Goal: Task Accomplishment & Management: Manage account settings

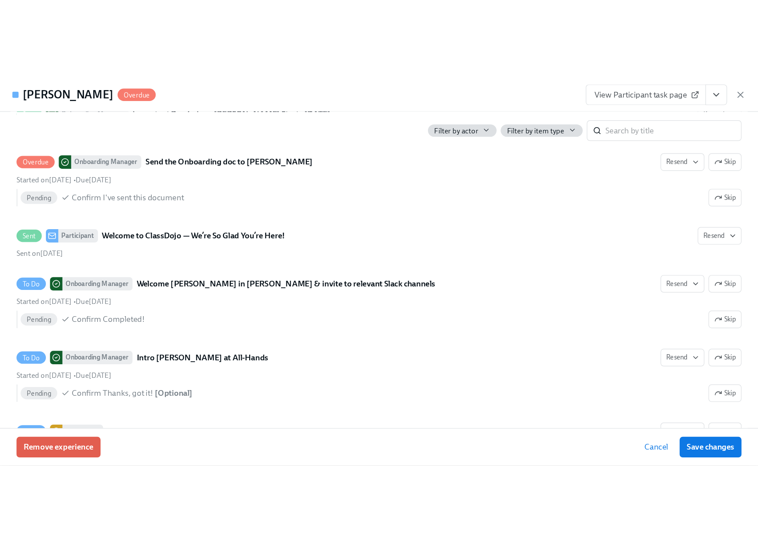
scroll to position [2487, 0]
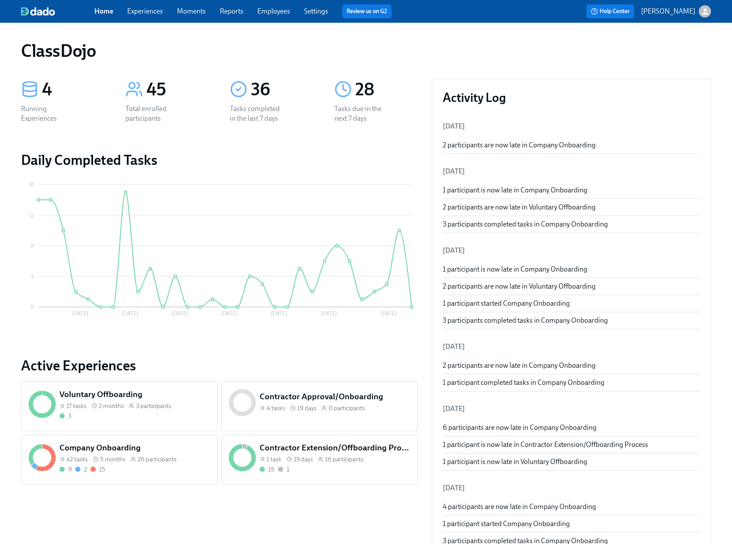
click at [174, 467] on div "9 2 15" at bounding box center [134, 469] width 151 height 8
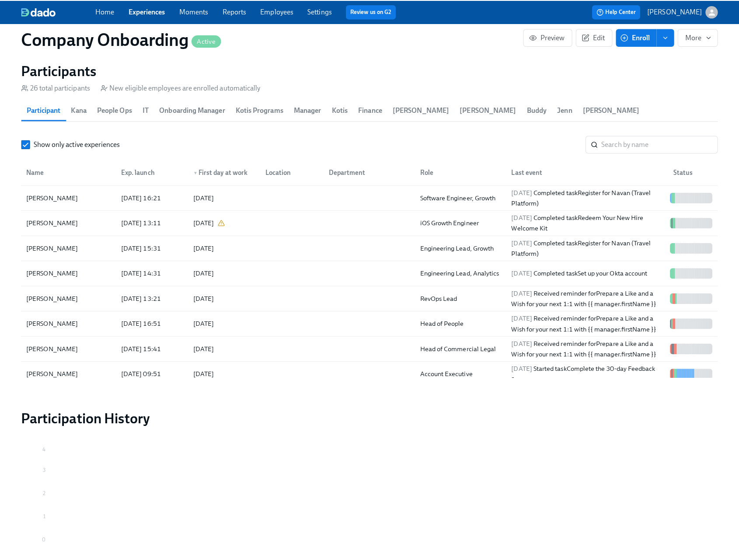
scroll to position [1069, 0]
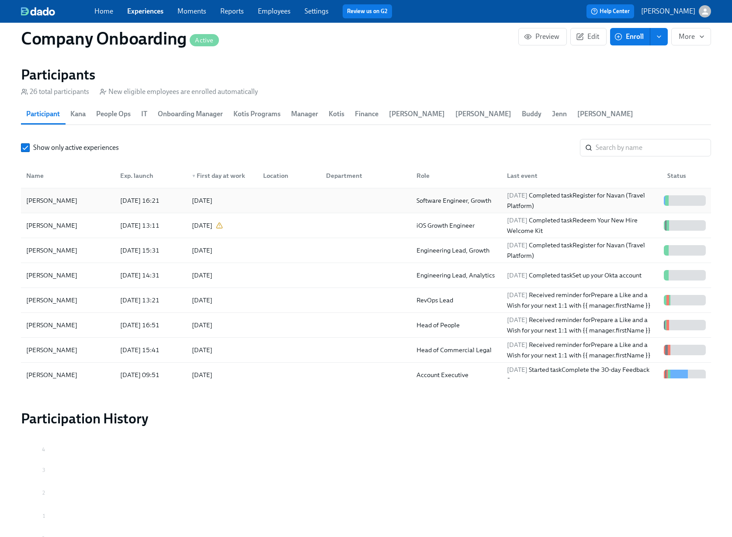
click at [307, 209] on div at bounding box center [287, 200] width 63 height 17
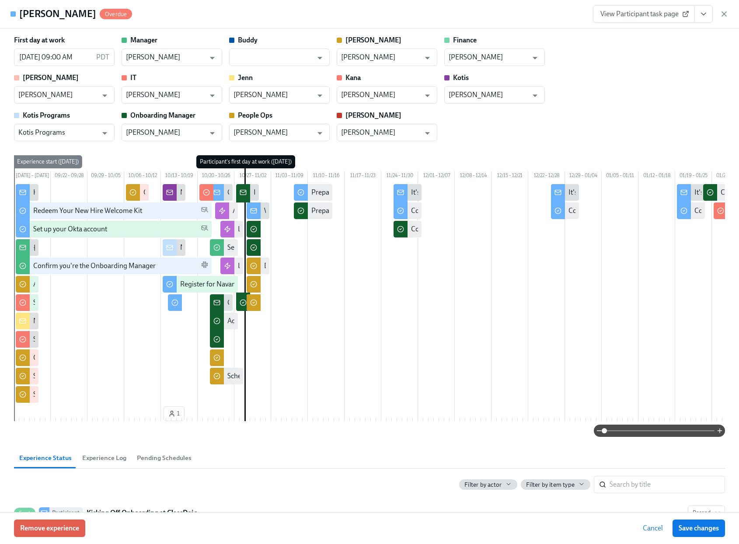
click at [704, 15] on icon "View task page" at bounding box center [703, 14] width 9 height 9
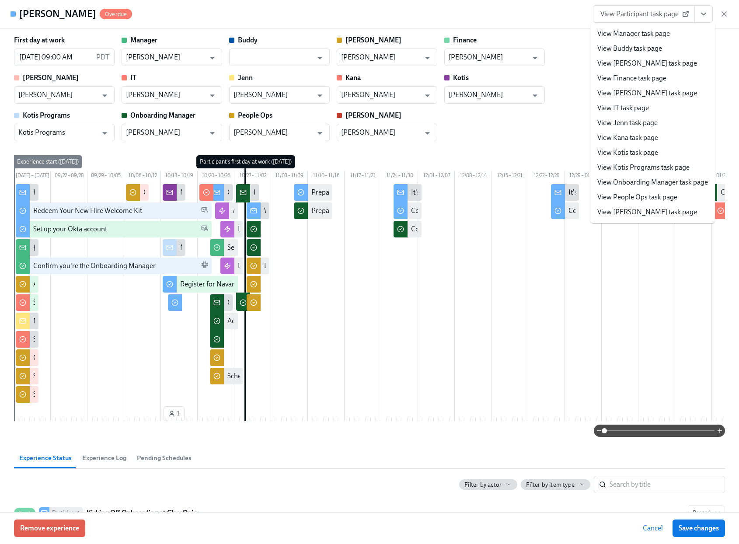
click at [640, 182] on link "View Onboarding Manager task page" at bounding box center [652, 183] width 111 height 10
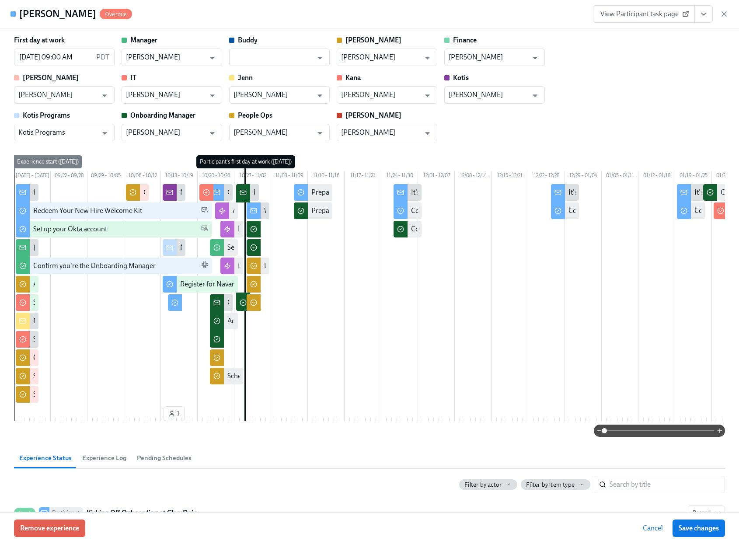
click at [704, 15] on icon "View task page" at bounding box center [703, 14] width 4 height 2
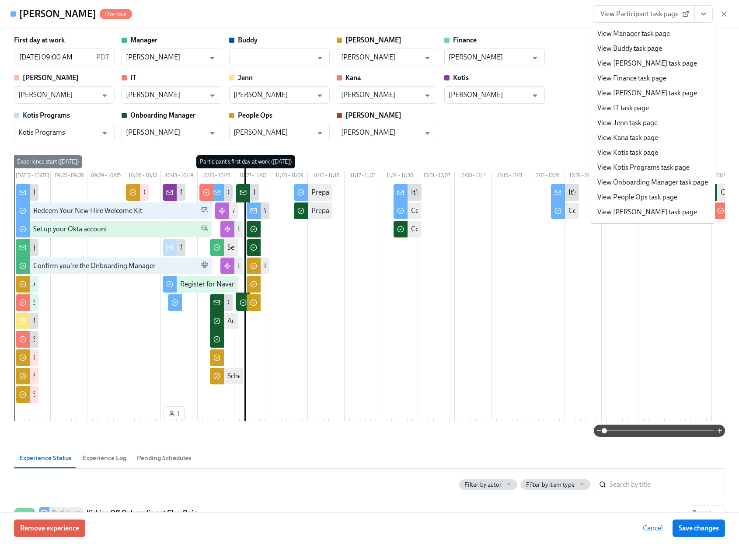
click at [642, 36] on link "View Manager task page" at bounding box center [633, 34] width 73 height 10
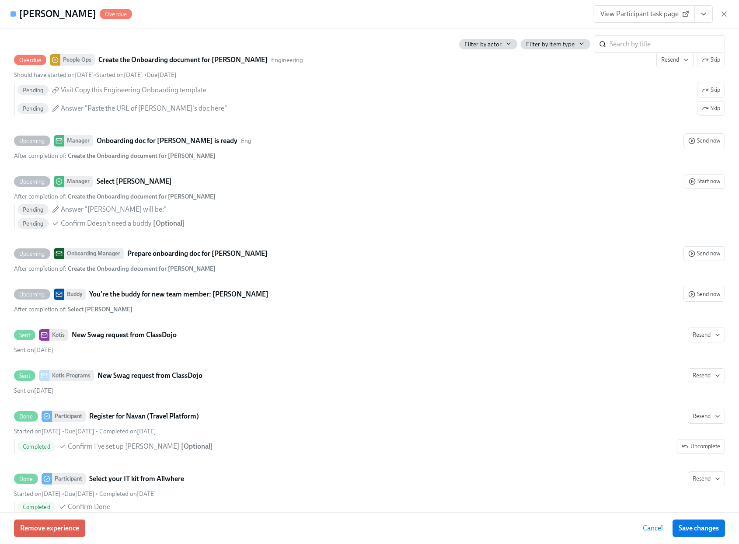
scroll to position [1160, 0]
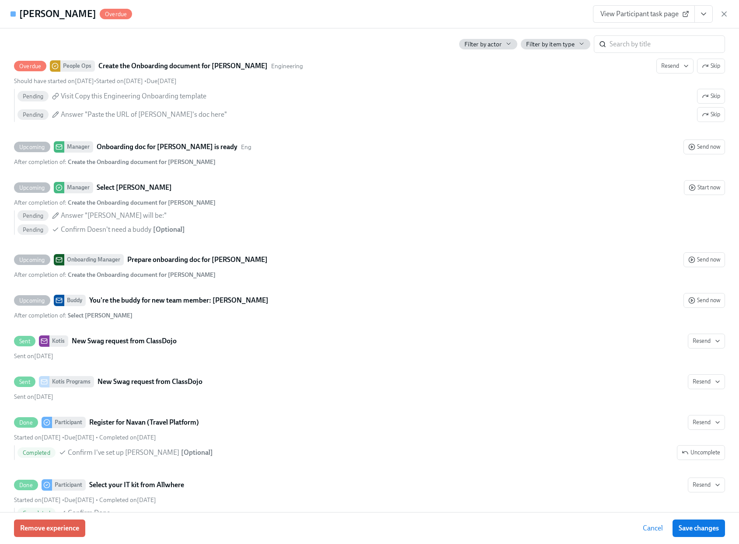
click at [704, 15] on icon "View task page" at bounding box center [703, 14] width 9 height 9
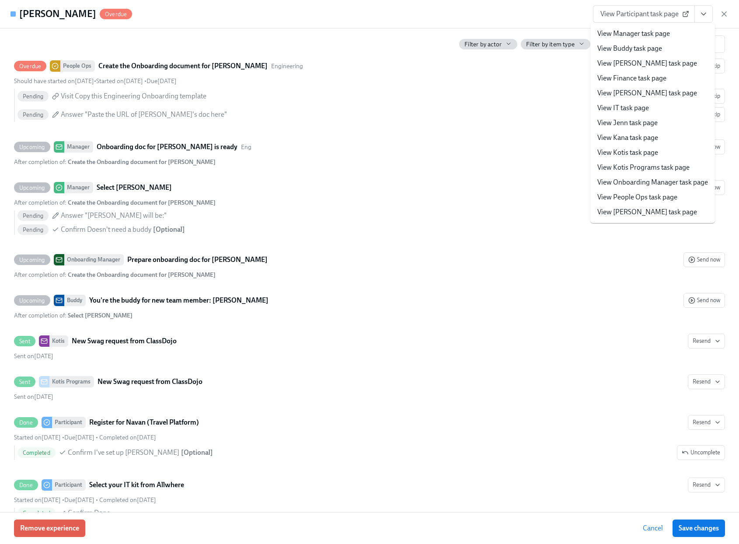
click at [632, 195] on link "View People Ops task page" at bounding box center [637, 197] width 80 height 10
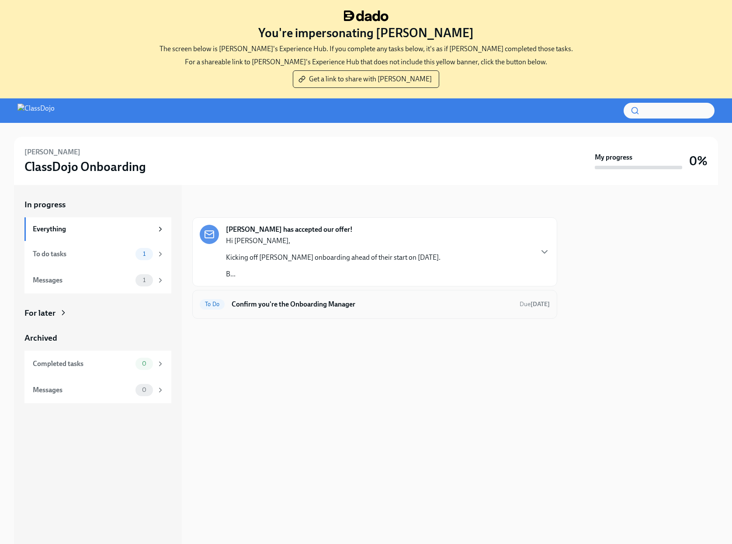
click at [336, 306] on h6 "Confirm you're the Onboarding Manager" at bounding box center [372, 305] width 281 height 10
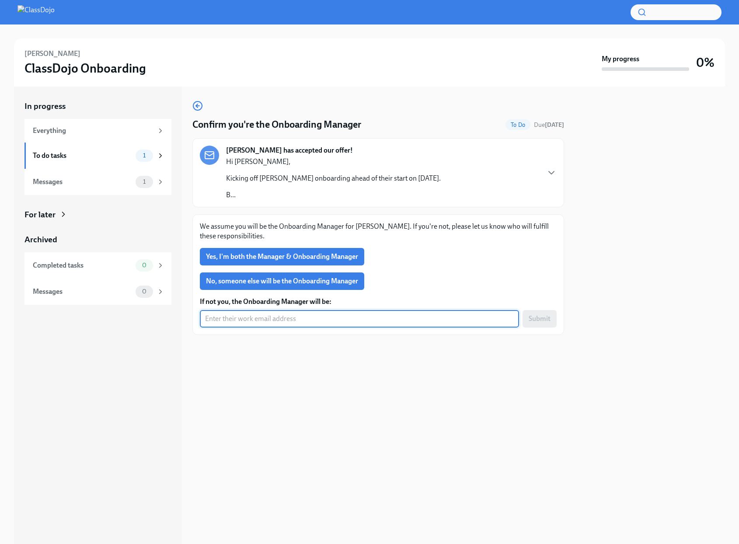
click at [331, 317] on input "If not you, the Onboarding Manager will be:" at bounding box center [359, 318] width 319 height 17
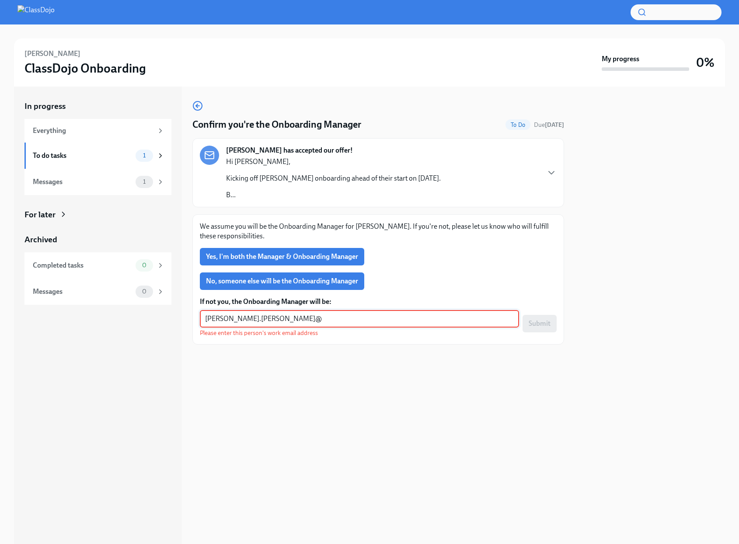
drag, startPoint x: 291, startPoint y: 319, endPoint x: 187, endPoint y: 322, distance: 104.1
click at [187, 322] on div "In progress Everything To do tasks 1 Messages 1 For later Archived Completed ta…" at bounding box center [369, 315] width 711 height 457
paste input "rmann@classdojo.com"
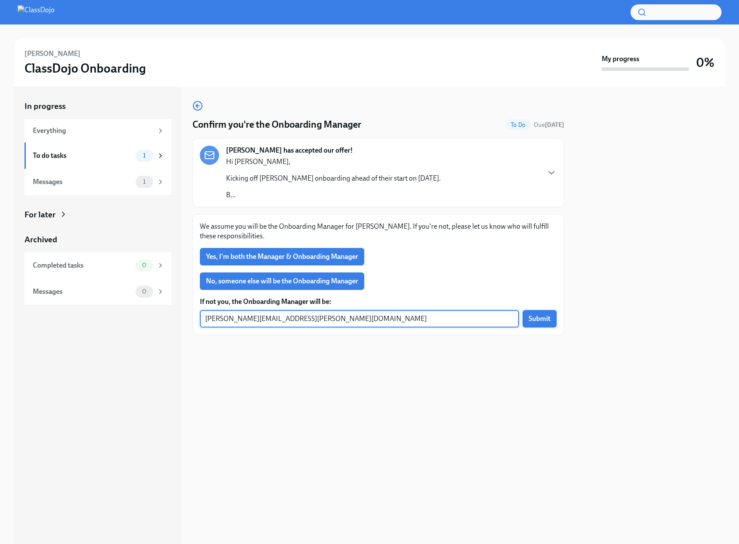
type input "patrick.herrmann@classdojo.com"
click at [552, 319] on button "Submit" at bounding box center [540, 318] width 34 height 17
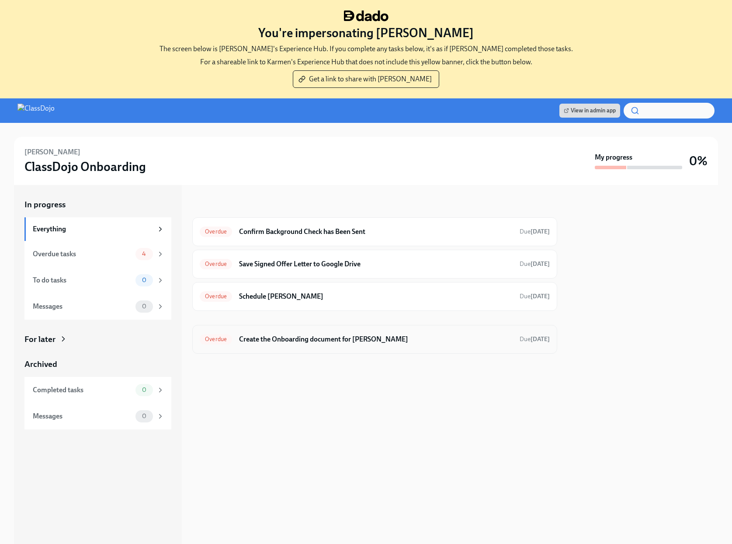
click at [368, 339] on h6 "Create the Onboarding document for [PERSON_NAME]" at bounding box center [376, 340] width 274 height 10
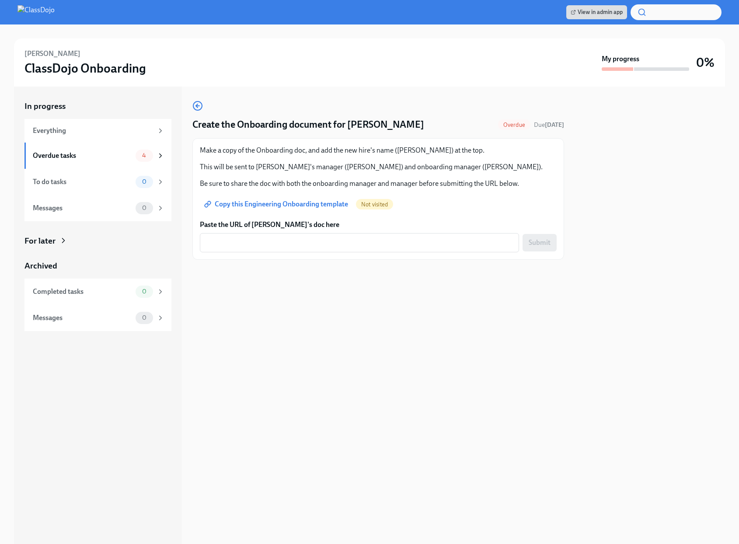
click at [295, 201] on span "Copy this Engineering Onboarding template" at bounding box center [277, 204] width 142 height 9
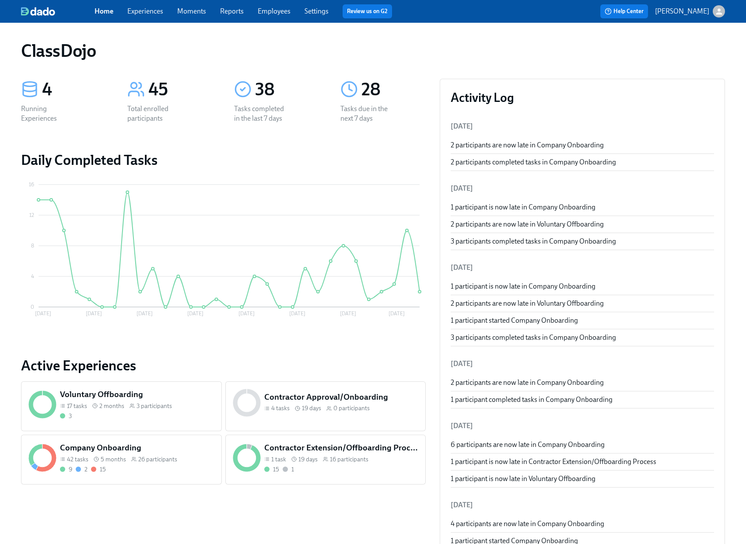
click at [174, 473] on div "9 2 15" at bounding box center [137, 469] width 154 height 8
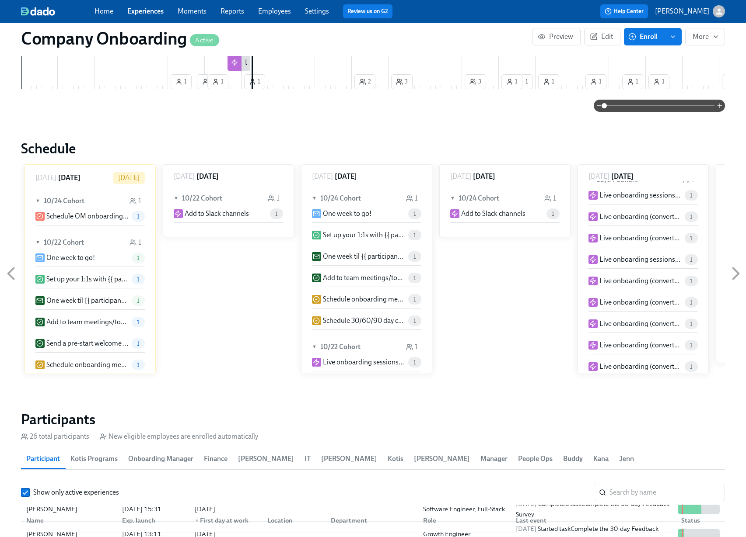
scroll to position [35, 0]
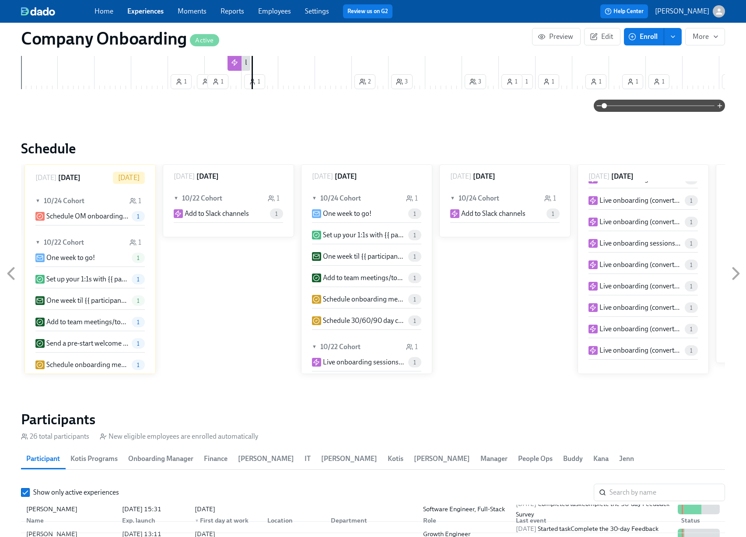
click at [629, 400] on div "Company Onboarding Active Preview Edit Enroll More Public Name ClassDojo Onboar…" at bounding box center [373, 118] width 704 height 1618
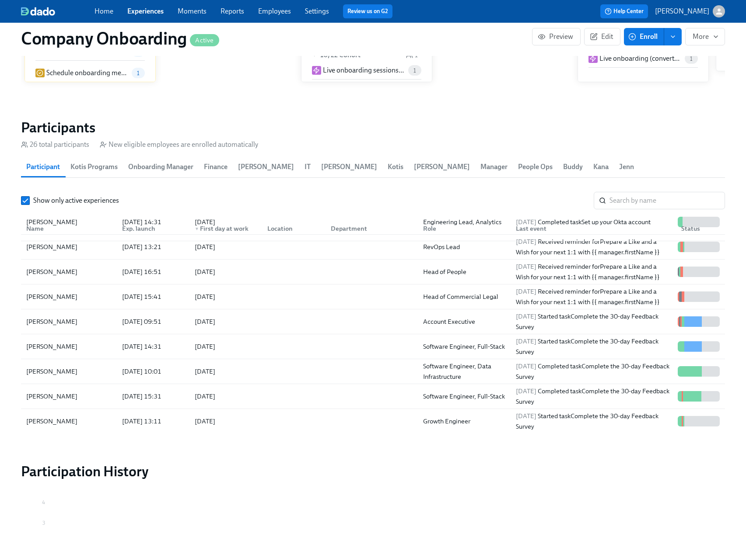
scroll to position [0, 0]
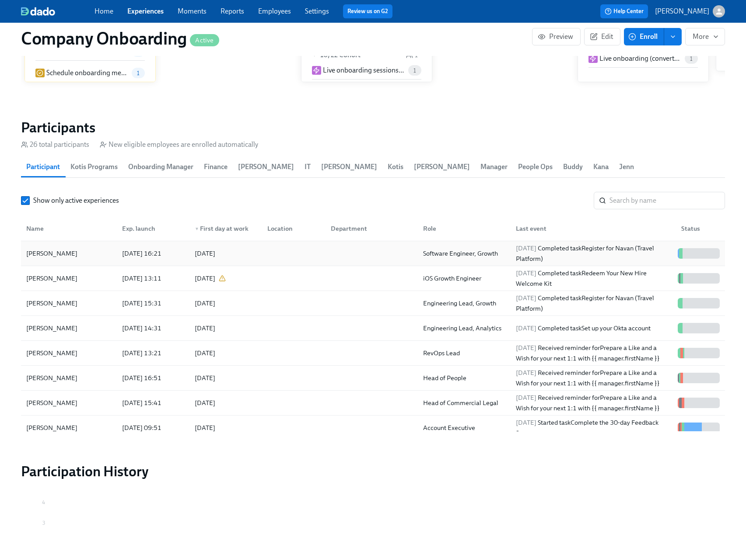
click at [343, 255] on div at bounding box center [370, 253] width 92 height 17
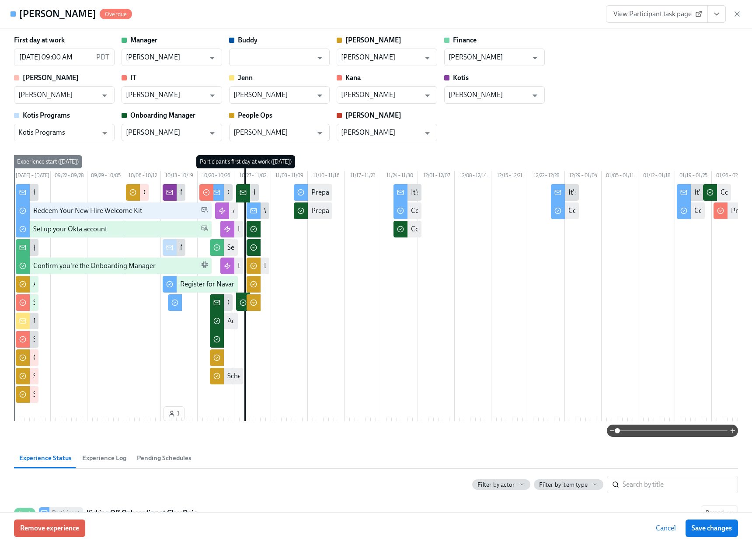
click at [653, 17] on span "View Participant task page" at bounding box center [657, 14] width 87 height 9
drag, startPoint x: 658, startPoint y: 136, endPoint x: 660, endPoint y: 131, distance: 4.9
click at [658, 136] on div "First day at work 10/29/2025 09:00 AM PDT ​ Manager Priscila Bey ​ Buddy ​ Erik…" at bounding box center [376, 88] width 724 height 106
click at [737, 17] on icon "button" at bounding box center [737, 14] width 9 height 9
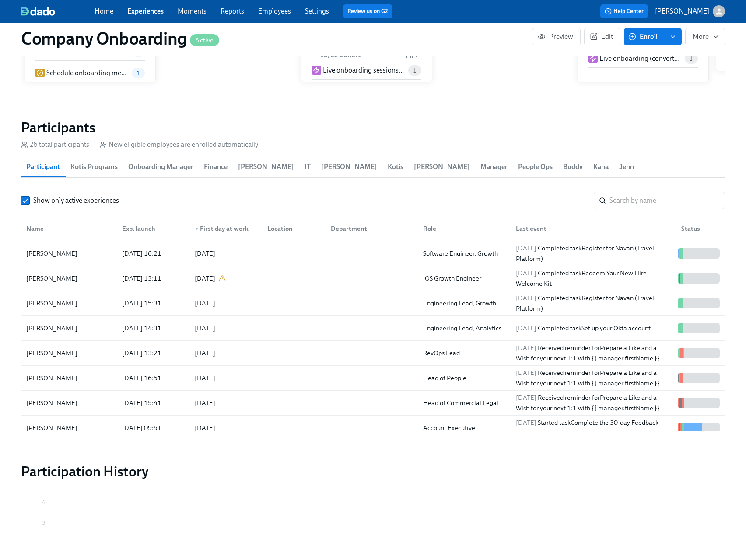
click at [279, 10] on link "Employees" at bounding box center [274, 11] width 33 height 8
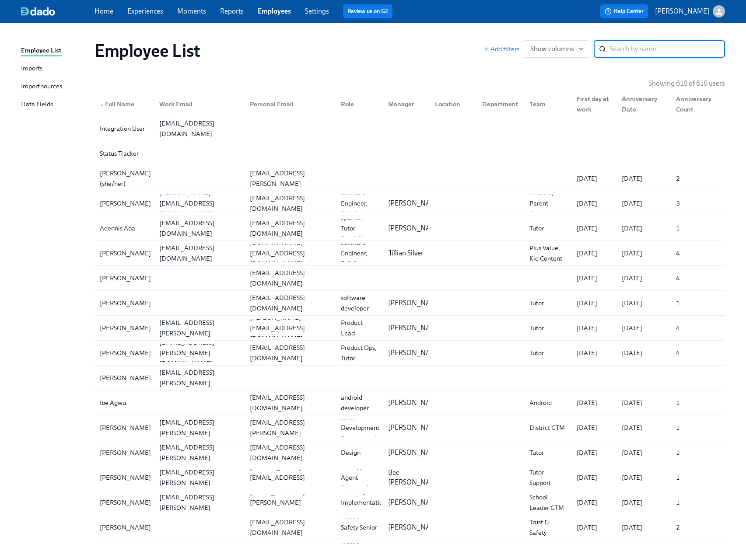
click at [37, 66] on div "Imports" at bounding box center [31, 68] width 21 height 11
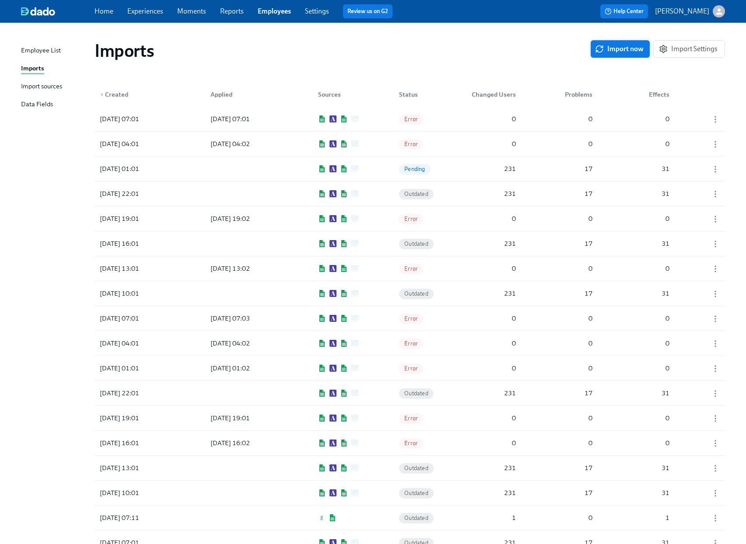
click at [622, 46] on span "Import now" at bounding box center [619, 49] width 47 height 9
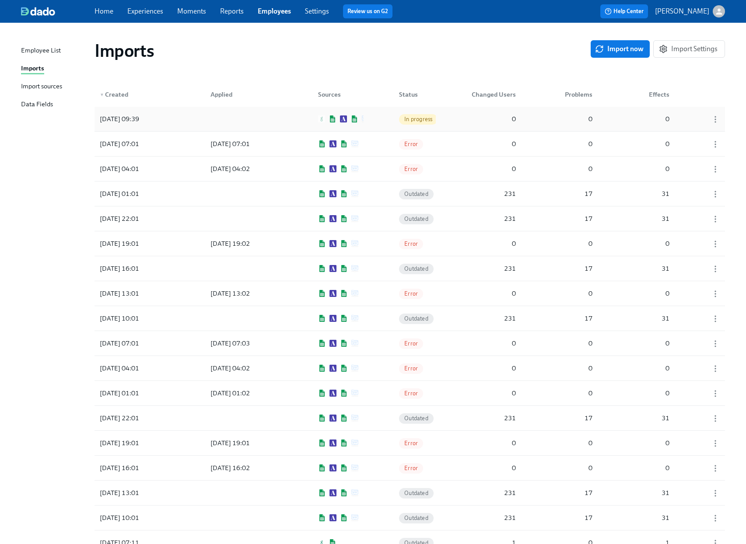
click at [377, 122] on div "2025/10/15 09:39 In progress 0 0 0" at bounding box center [409, 119] width 630 height 24
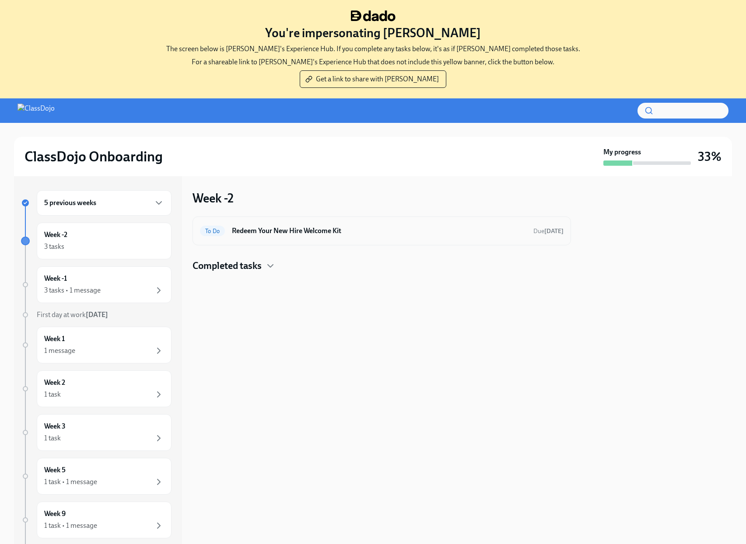
click at [359, 234] on h6 "Redeem Your New Hire Welcome Kit" at bounding box center [379, 231] width 294 height 10
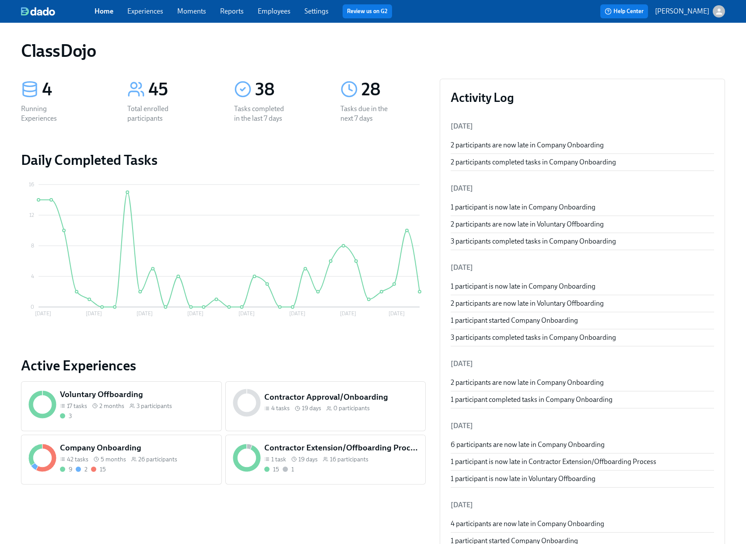
click at [157, 464] on div "Company Onboarding 42 tasks 5 months 26 participants 9 2 15" at bounding box center [137, 457] width 158 height 35
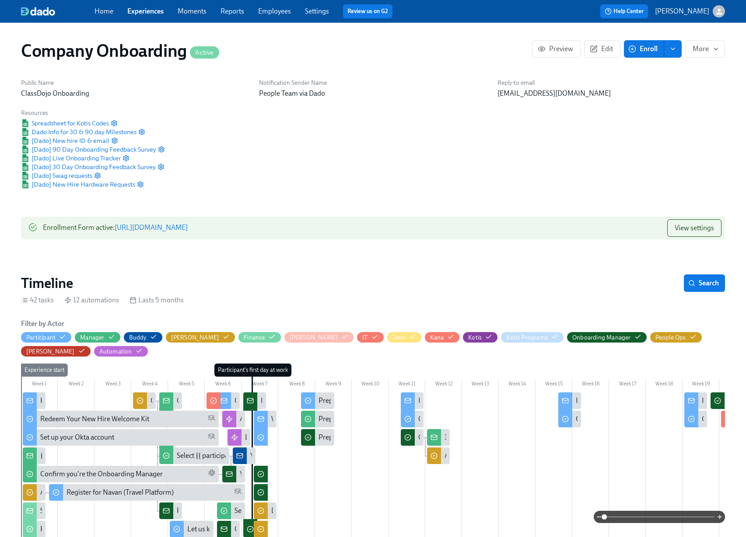
scroll to position [0, 14368]
